Goal: Check status: Check status

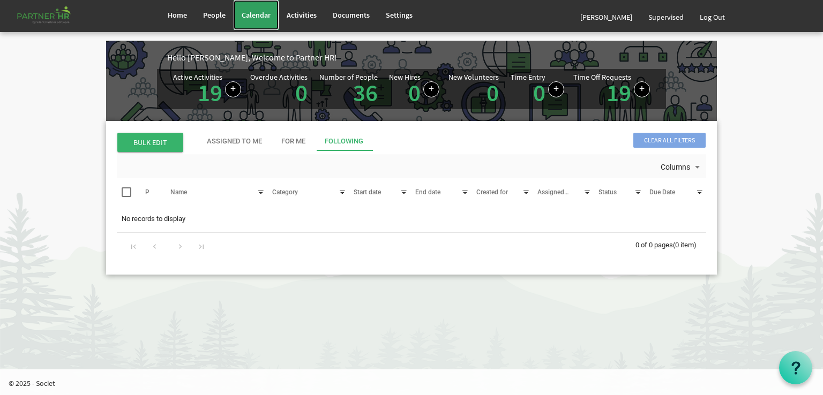
click at [254, 14] on span "Calendar" at bounding box center [256, 15] width 29 height 10
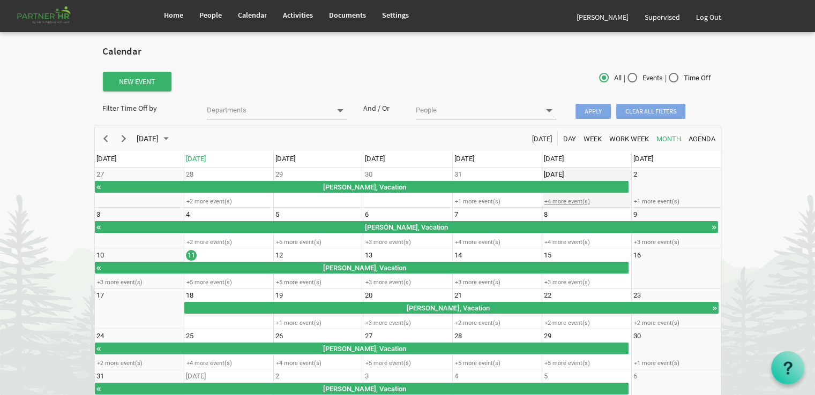
click at [551, 198] on div "+4 more event(s)" at bounding box center [586, 202] width 88 height 8
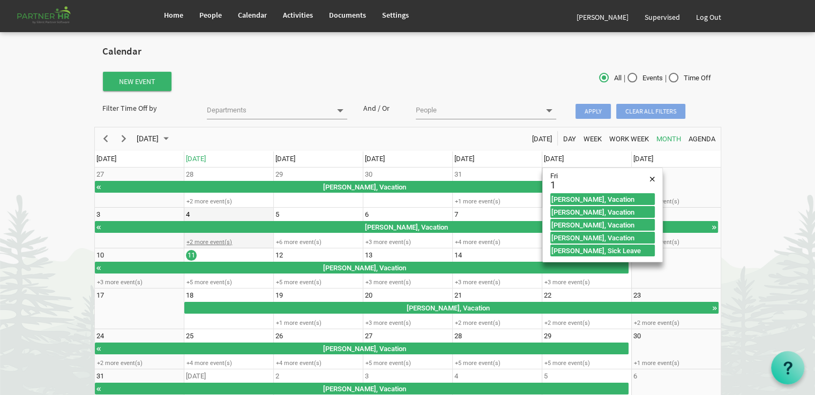
click at [200, 241] on div "+2 more event(s)" at bounding box center [228, 242] width 88 height 8
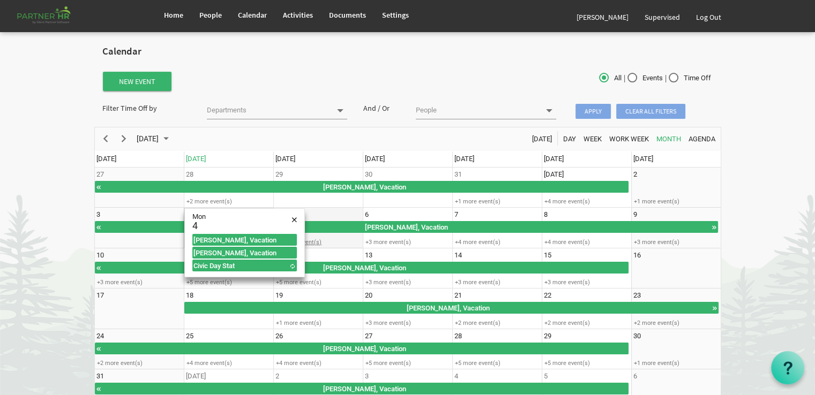
click at [313, 242] on div "+6 more event(s)" at bounding box center [318, 242] width 88 height 8
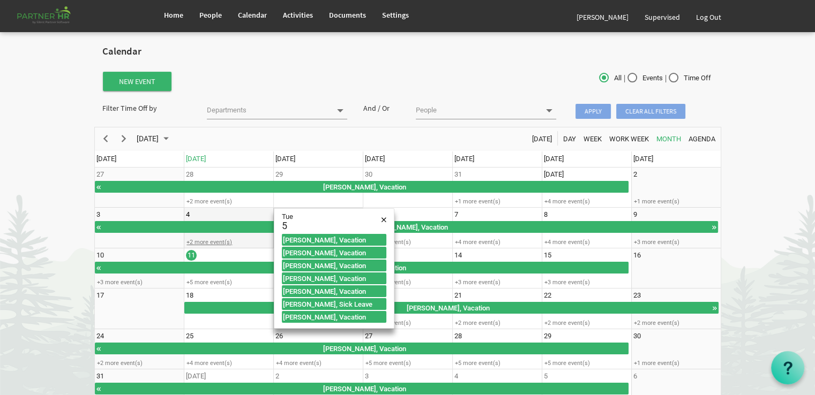
click at [209, 239] on div "+2 more event(s)" at bounding box center [228, 242] width 88 height 8
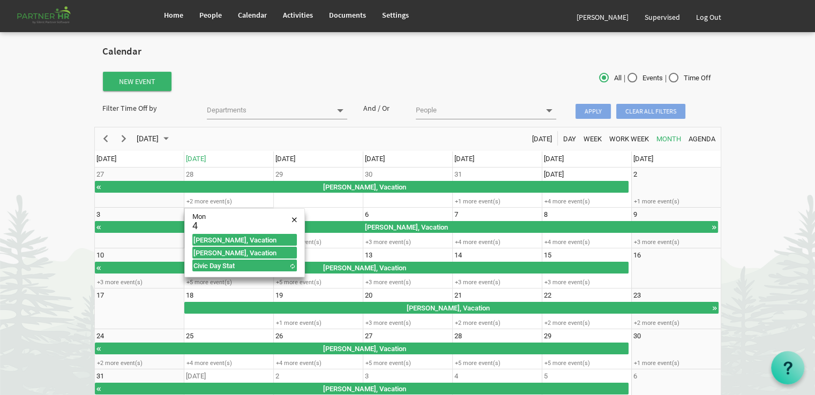
click at [54, 248] on body "Home People Calendar" at bounding box center [407, 211] width 815 height 422
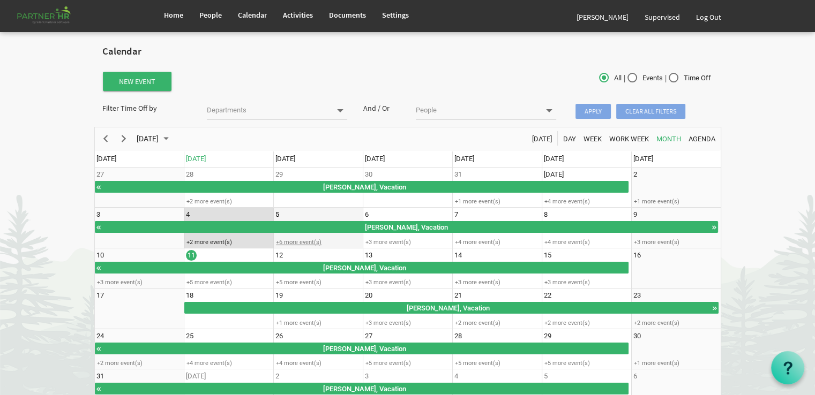
click at [290, 242] on div "+6 more event(s)" at bounding box center [318, 242] width 88 height 8
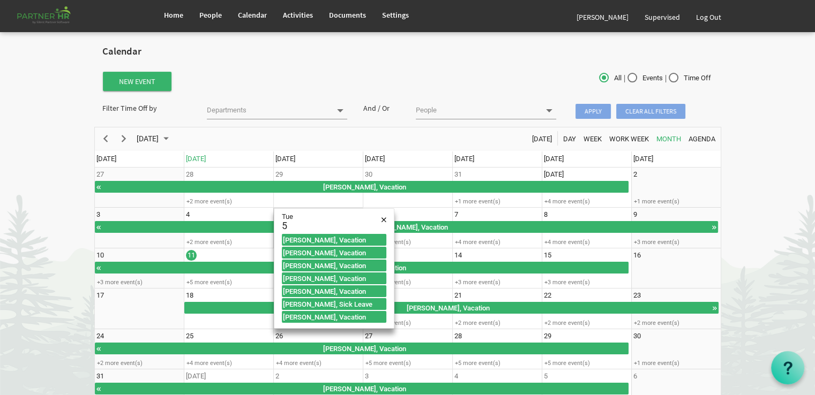
click at [49, 246] on body "Home People Calendar" at bounding box center [407, 211] width 815 height 422
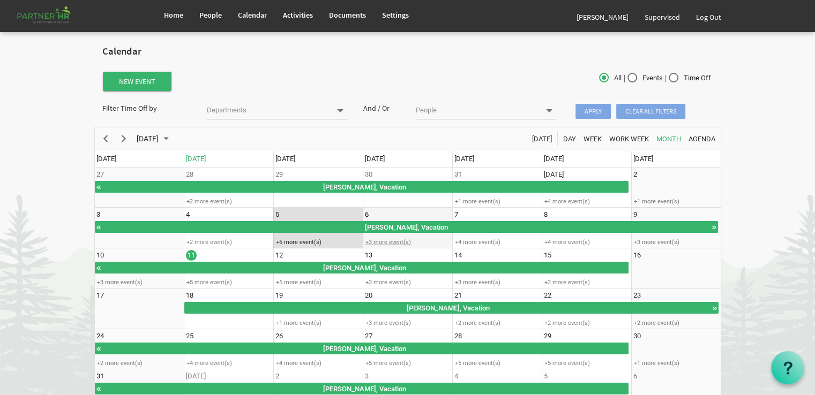
click at [374, 241] on div "+3 more event(s)" at bounding box center [407, 242] width 88 height 8
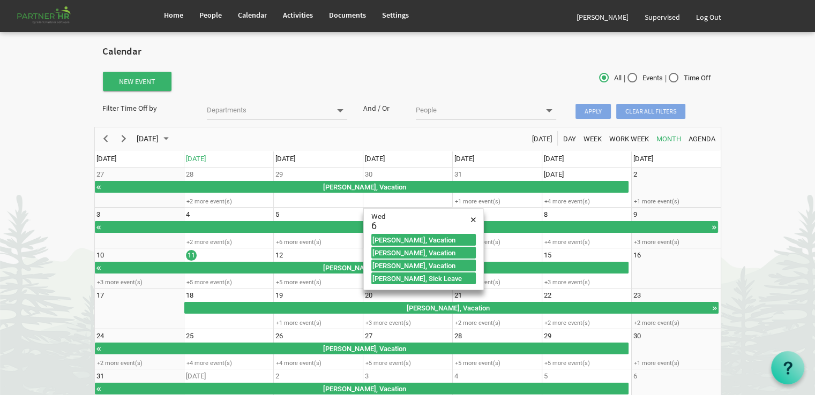
click at [62, 236] on body "Home People Calendar" at bounding box center [407, 211] width 815 height 422
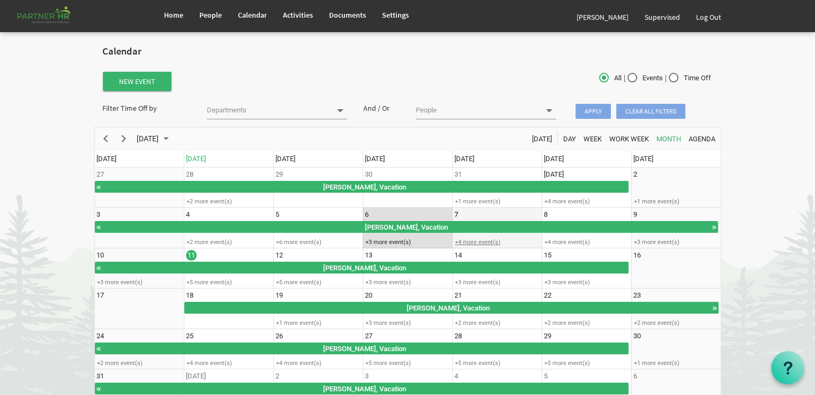
click at [473, 239] on div "+4 more event(s)" at bounding box center [497, 242] width 88 height 8
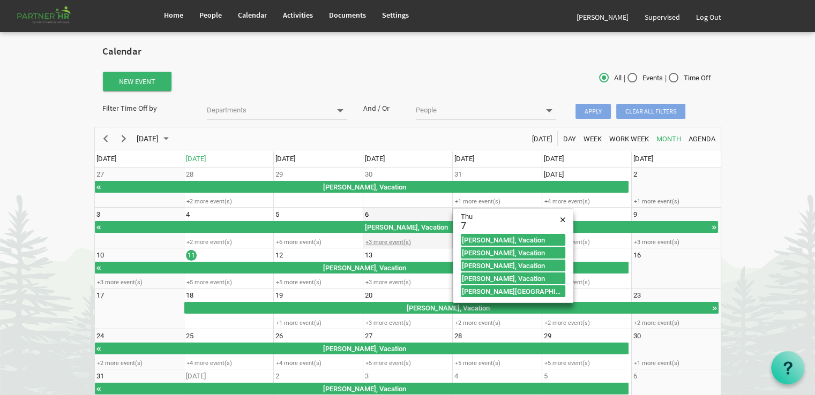
click at [393, 239] on div "+3 more event(s)" at bounding box center [407, 242] width 88 height 8
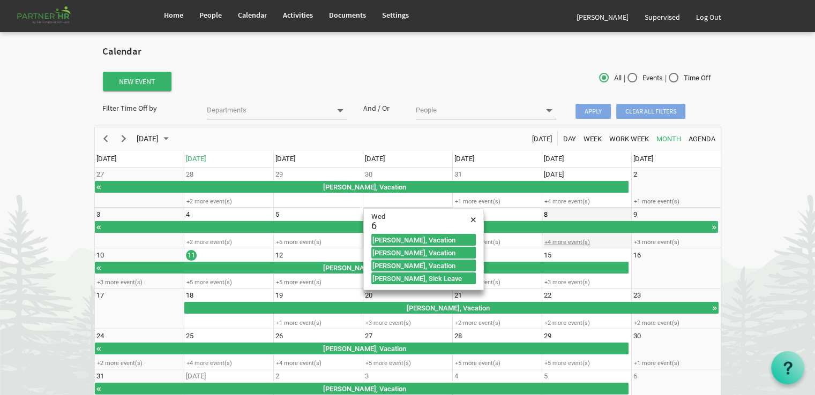
click at [551, 242] on div "+4 more event(s)" at bounding box center [586, 242] width 88 height 8
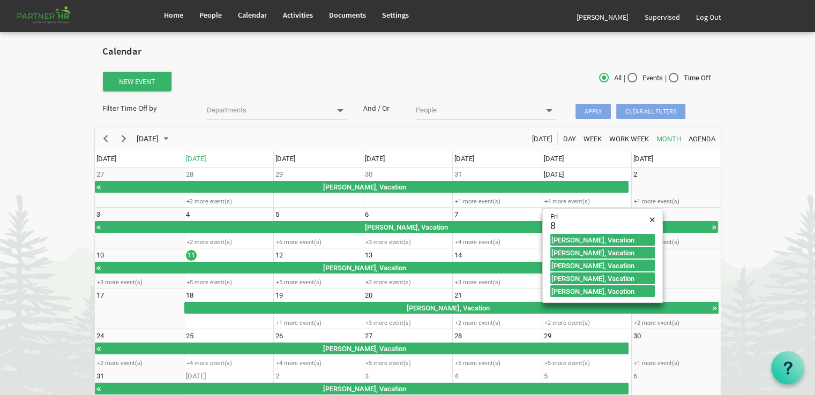
click at [726, 258] on body "Home People Calendar" at bounding box center [407, 211] width 815 height 422
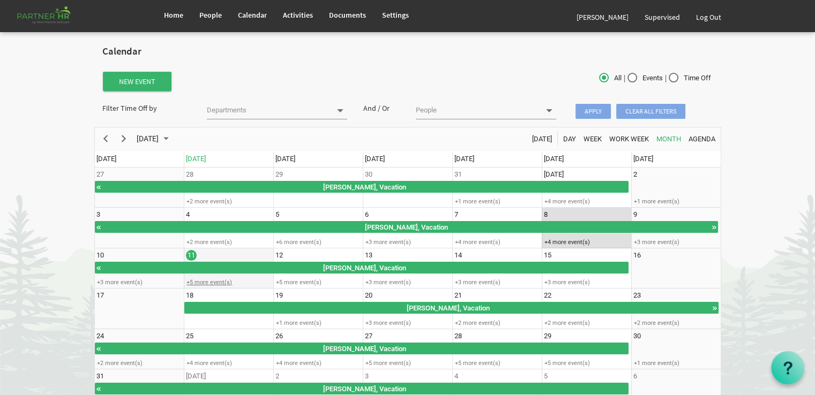
click at [211, 280] on div "+5 more event(s)" at bounding box center [228, 283] width 88 height 8
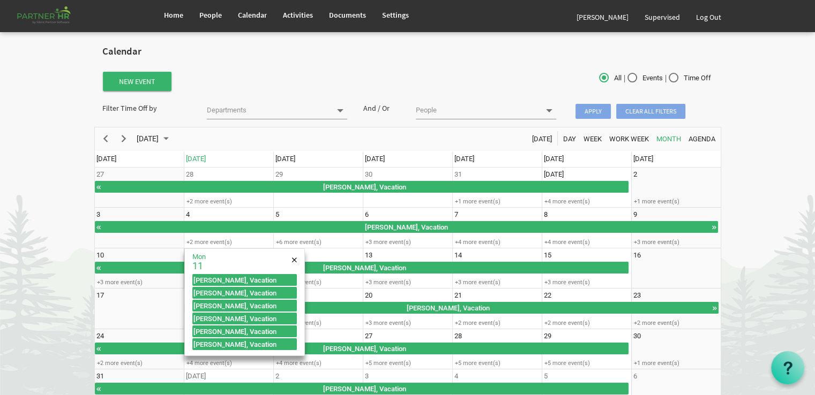
click at [56, 260] on body "Home People Calendar" at bounding box center [407, 211] width 815 height 422
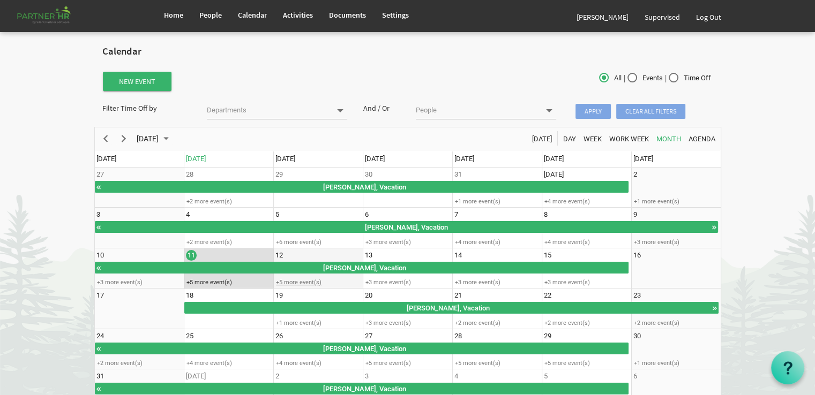
click at [283, 279] on div "+5 more event(s)" at bounding box center [318, 283] width 88 height 8
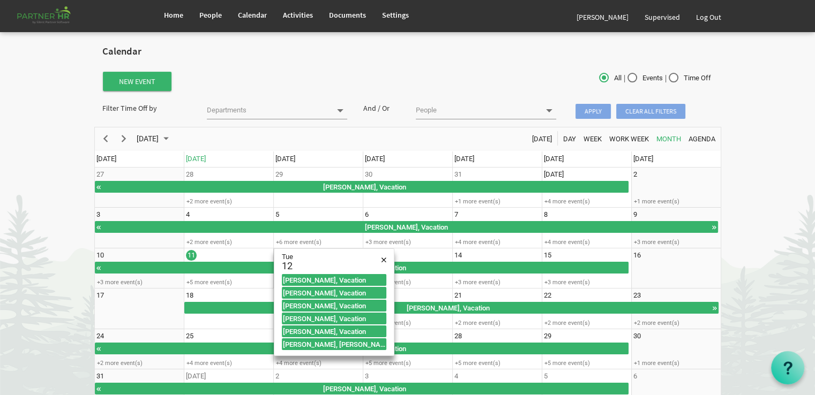
click at [43, 265] on body "Home People Calendar" at bounding box center [407, 211] width 815 height 422
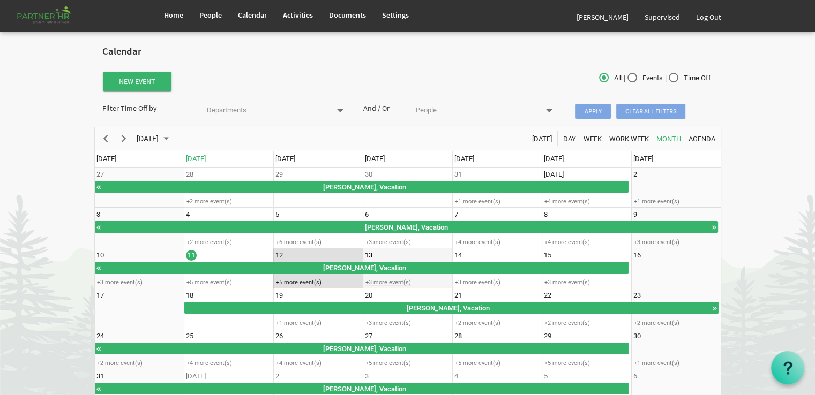
click at [383, 281] on div "+3 more event(s)" at bounding box center [407, 283] width 88 height 8
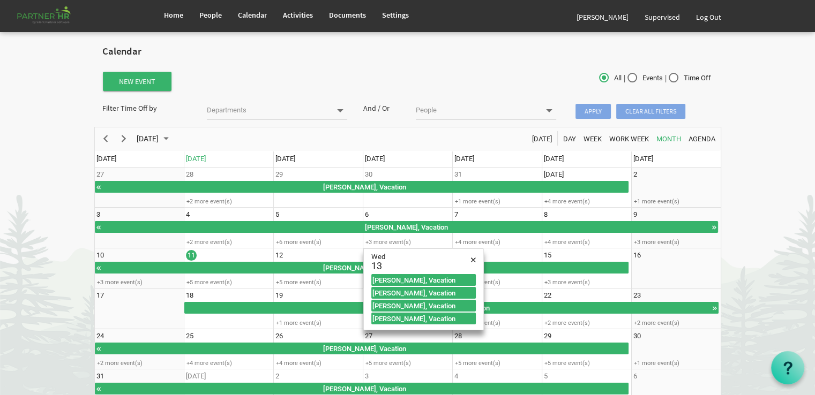
click at [383, 281] on div "+3 more event(s)" at bounding box center [407, 283] width 88 height 8
type input "8/13/2025"
checkbox input "true"
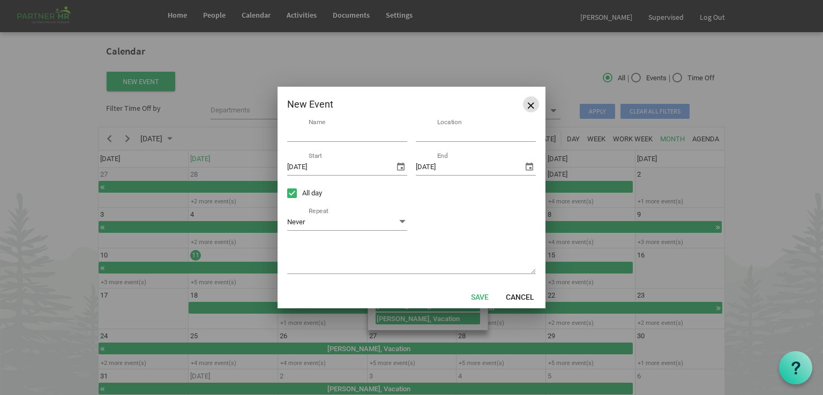
click at [530, 108] on span "Close" at bounding box center [531, 105] width 6 height 6
type input "8/11/2025"
checkbox input "false"
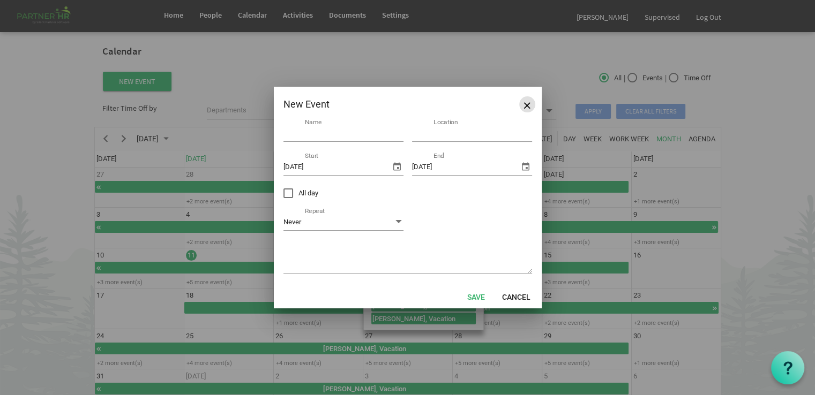
click at [530, 108] on div "New Event Name Location 8/11/2025 Start 8/11/2025 End All day Timezone Start Ti…" at bounding box center [407, 197] width 815 height 395
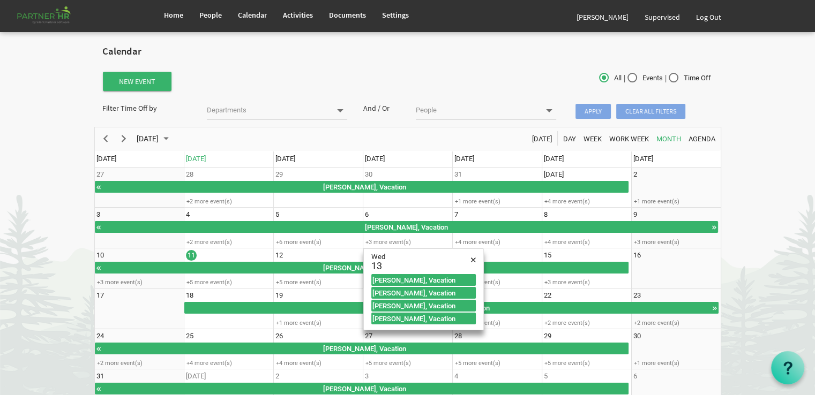
click at [56, 275] on body "Home People Calendar" at bounding box center [407, 211] width 815 height 422
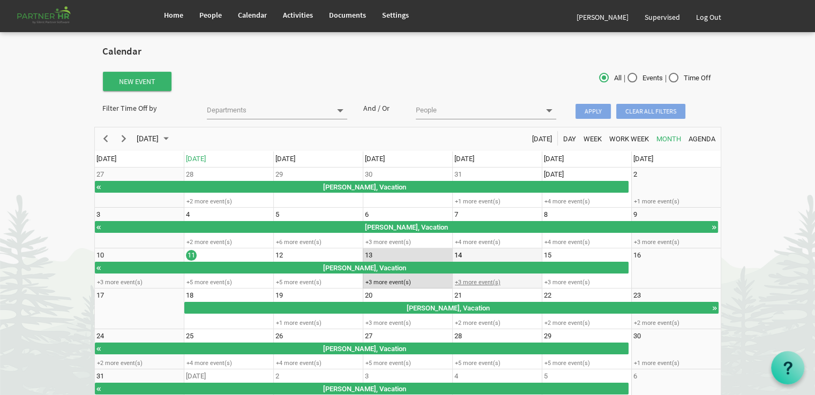
click at [467, 281] on div "+3 more event(s)" at bounding box center [497, 283] width 88 height 8
type input "8/14/2025"
checkbox input "true"
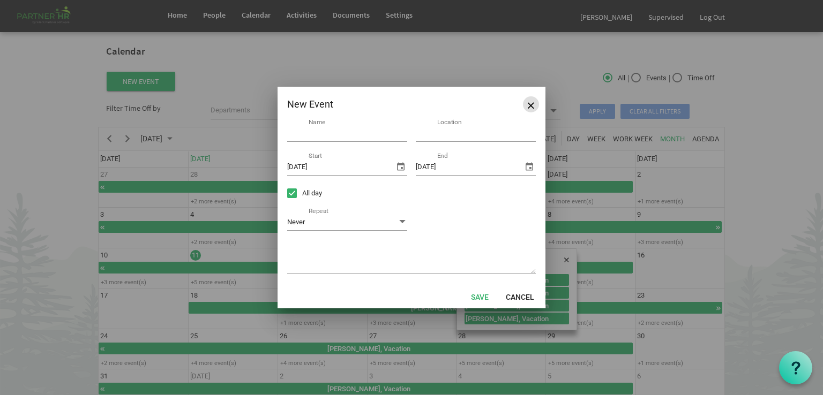
click at [531, 105] on span "Close" at bounding box center [531, 105] width 6 height 6
type input "8/11/2025"
checkbox input "false"
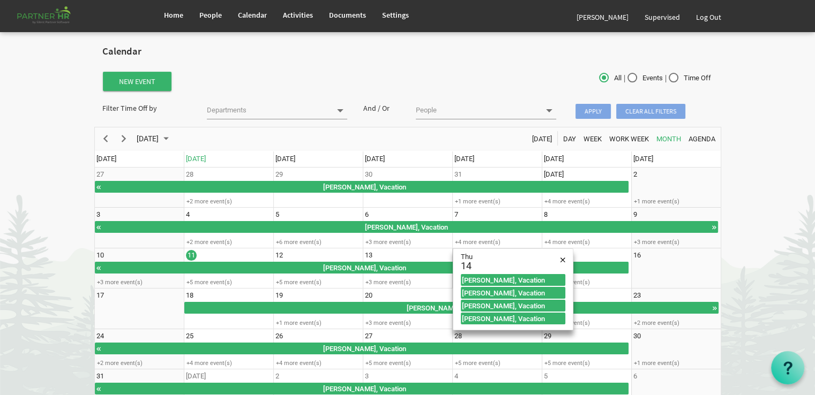
click at [759, 287] on body "Home People Calendar" at bounding box center [407, 211] width 815 height 422
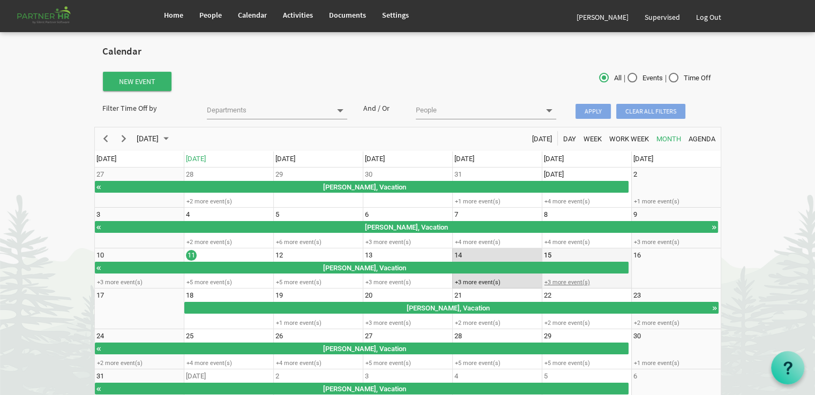
click at [559, 280] on div "+3 more event(s)" at bounding box center [586, 283] width 88 height 8
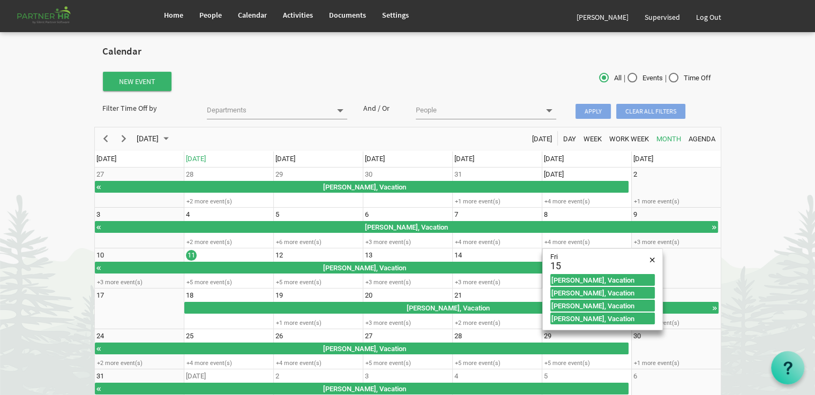
click at [754, 317] on body "Home People Calendar" at bounding box center [407, 211] width 815 height 422
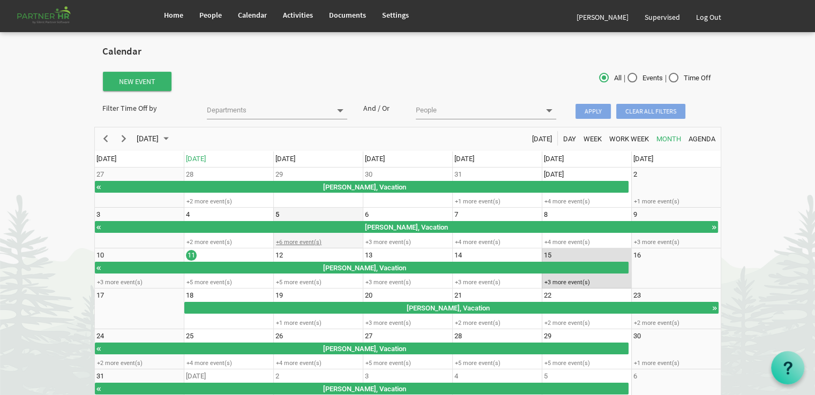
click at [288, 238] on div "+6 more event(s)" at bounding box center [318, 242] width 88 height 8
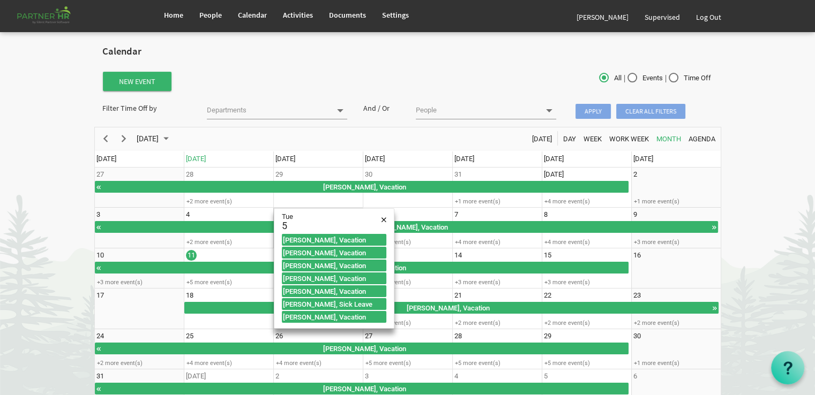
click at [71, 276] on body "Home People Calendar" at bounding box center [407, 211] width 815 height 422
